Goal: Entertainment & Leisure: Browse casually

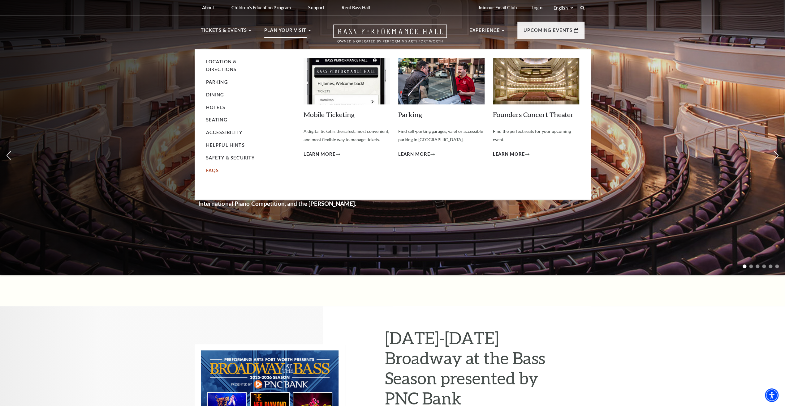
click at [215, 169] on link "FAQs" at bounding box center [212, 170] width 13 height 5
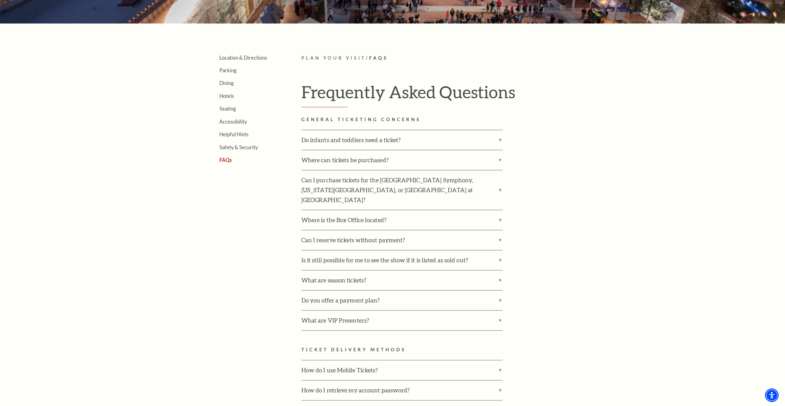
scroll to position [186, 0]
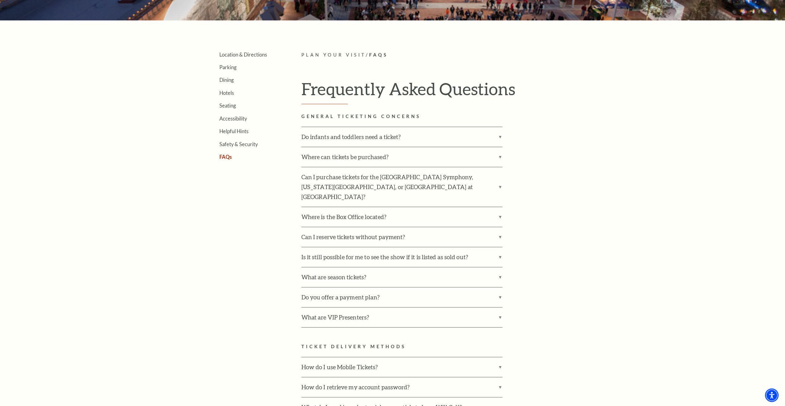
click at [232, 83] on ul "Location & Directions Parking Dining Hotels Seating Accessibility Helpful Hints…" at bounding box center [242, 105] width 82 height 109
click at [230, 83] on link "Dining" at bounding box center [226, 80] width 14 height 6
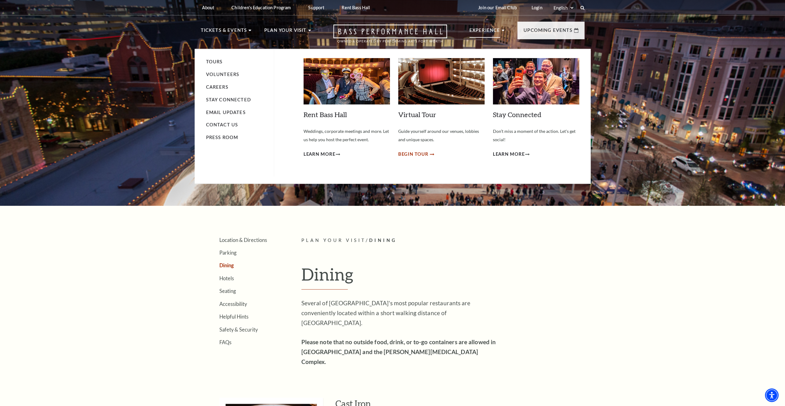
click at [411, 152] on span "Begin Tour" at bounding box center [413, 155] width 30 height 8
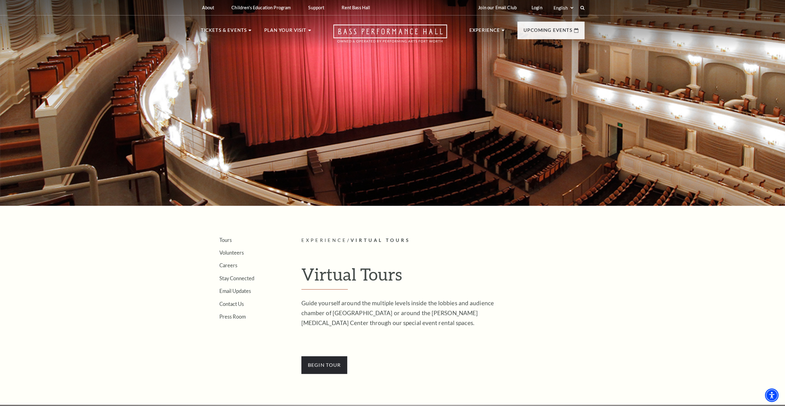
scroll to position [93, 0]
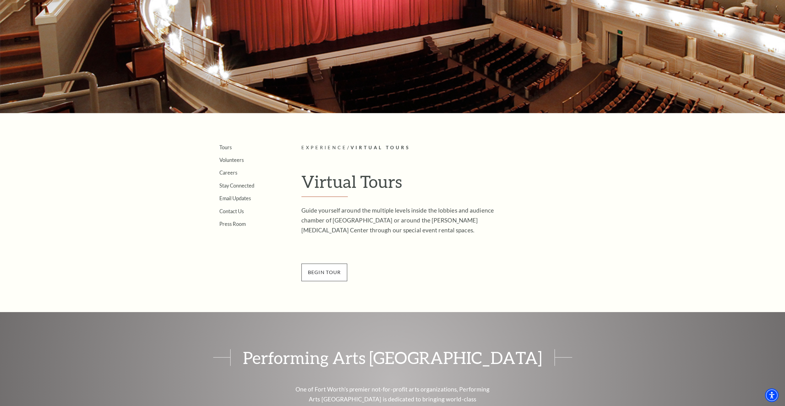
click at [338, 270] on span "BEGin Tour" at bounding box center [324, 272] width 46 height 17
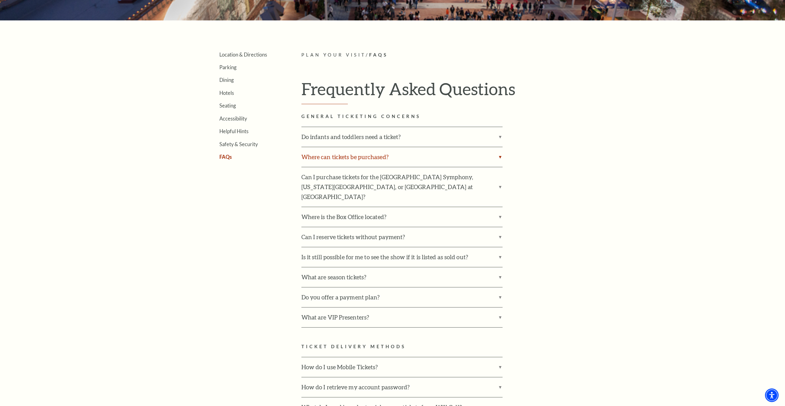
drag, startPoint x: 427, startPoint y: 150, endPoint x: 420, endPoint y: 148, distance: 6.8
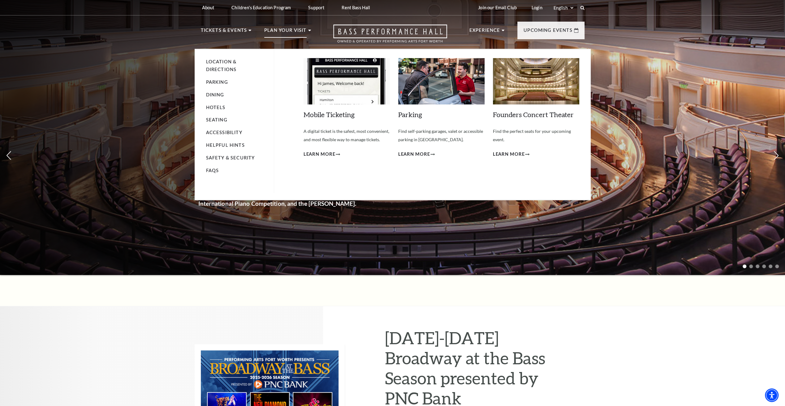
drag, startPoint x: 277, startPoint y: 58, endPoint x: 281, endPoint y: 59, distance: 3.8
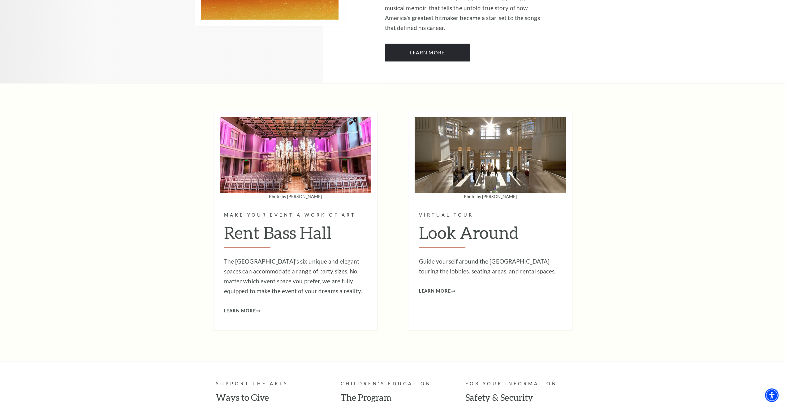
scroll to position [1794, 0]
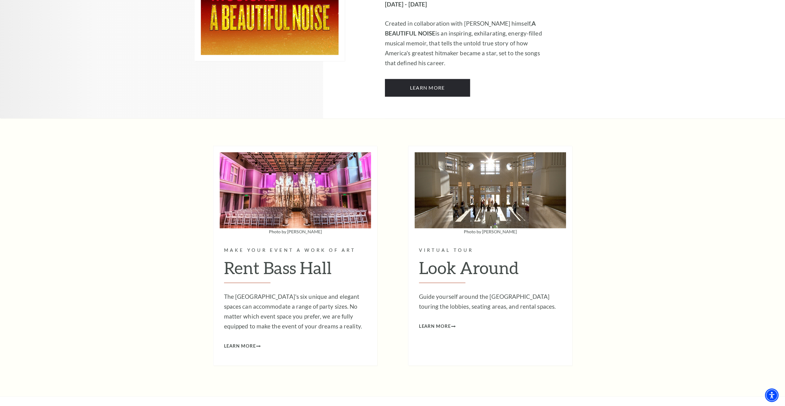
click at [438, 234] on div "Virtual Tour Look Around Guide yourself around the [GEOGRAPHIC_DATA] touring th…" at bounding box center [489, 282] width 151 height 96
click at [440, 323] on span "Learn More" at bounding box center [435, 327] width 32 height 8
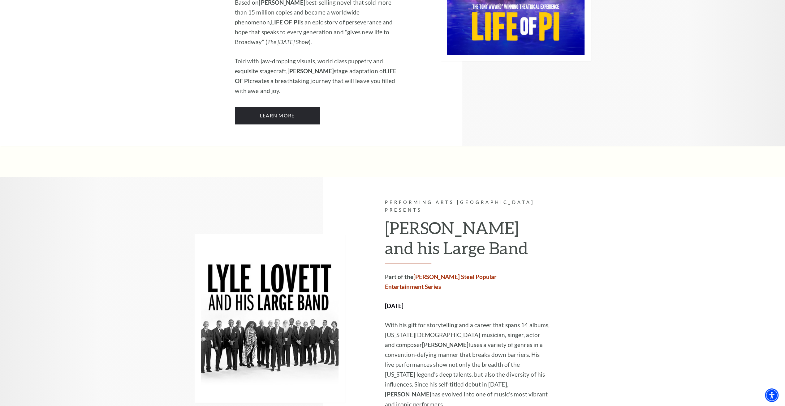
scroll to position [486, 0]
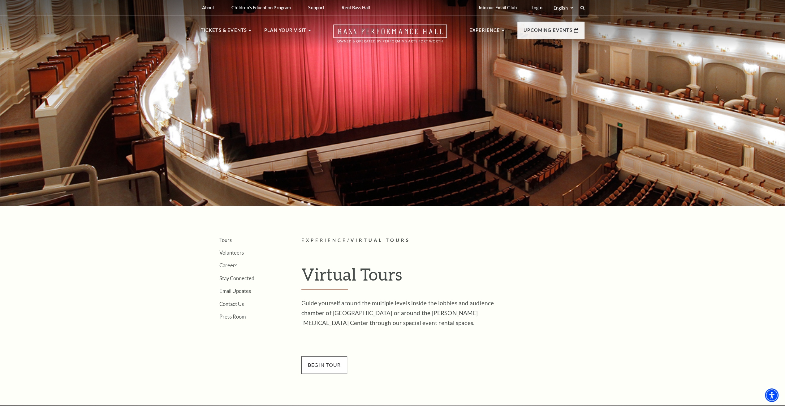
click at [338, 365] on span "BEGin Tour" at bounding box center [324, 365] width 46 height 17
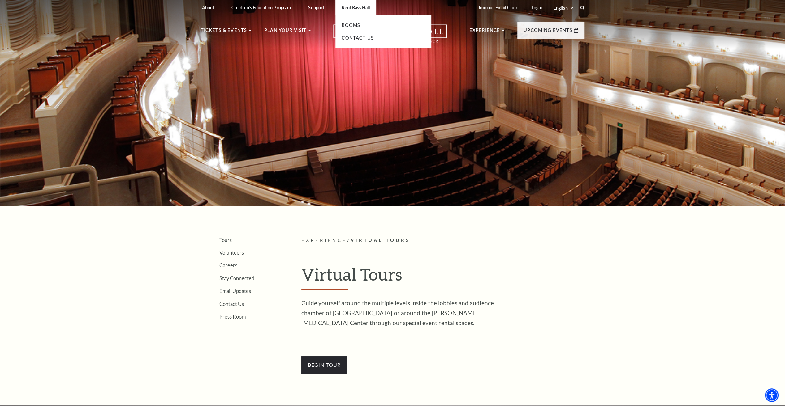
drag, startPoint x: 327, startPoint y: 25, endPoint x: 337, endPoint y: 22, distance: 11.3
